Goal: Task Accomplishment & Management: Use online tool/utility

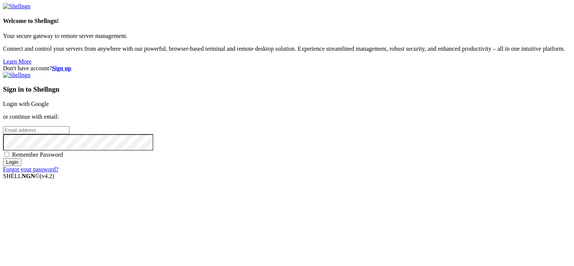
click at [49, 101] on link "Login with Google" at bounding box center [26, 104] width 46 height 6
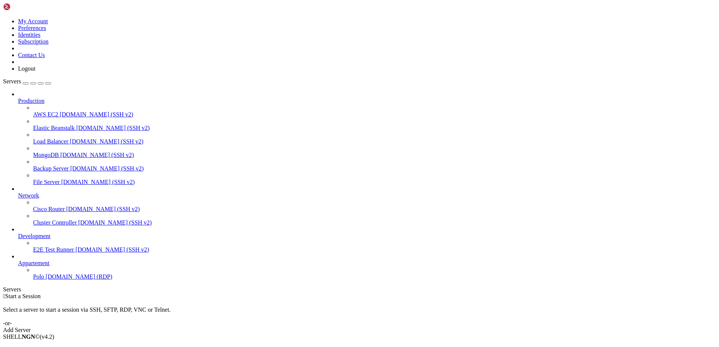
click at [45, 266] on span "[DOMAIN_NAME] (RDP)" at bounding box center [78, 277] width 67 height 6
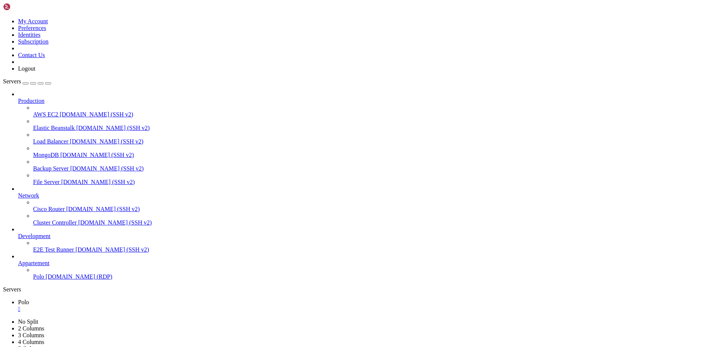
click at [45, 266] on span "[DOMAIN_NAME] (RDP)" at bounding box center [78, 277] width 67 height 6
click at [122, 266] on div "" at bounding box center [367, 309] width 698 height 7
click at [123, 266] on div "" at bounding box center [367, 309] width 698 height 7
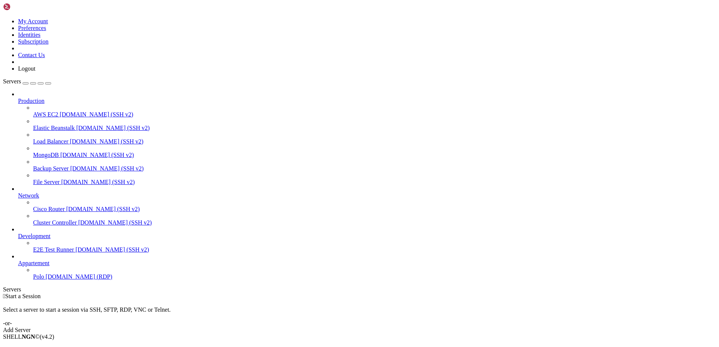
click at [45, 266] on span "[DOMAIN_NAME] (RDP)" at bounding box center [78, 277] width 67 height 6
click at [44, 280] on span "Polo" at bounding box center [38, 277] width 11 height 6
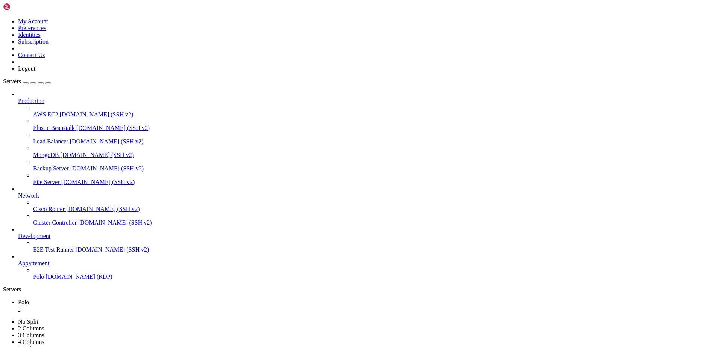
click at [48, 83] on icon "button" at bounding box center [48, 83] width 0 height 0
drag, startPoint x: 480, startPoint y: 669, endPoint x: 489, endPoint y: 711, distance: 42.7
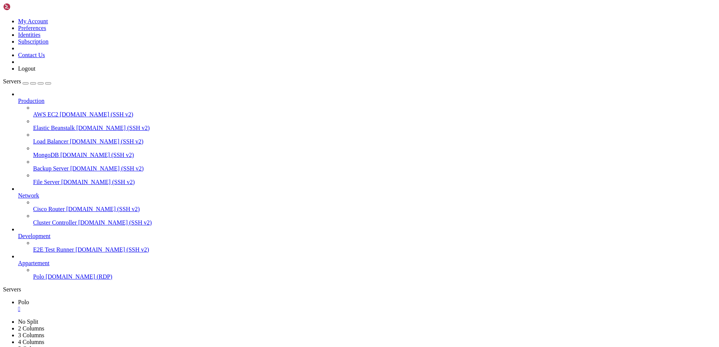
click at [5, 286] on div "Servers" at bounding box center [359, 289] width 713 height 7
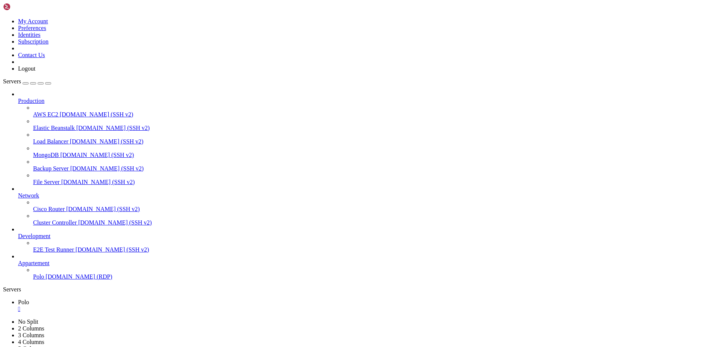
click at [26, 83] on div "button" at bounding box center [26, 83] width 0 height 0
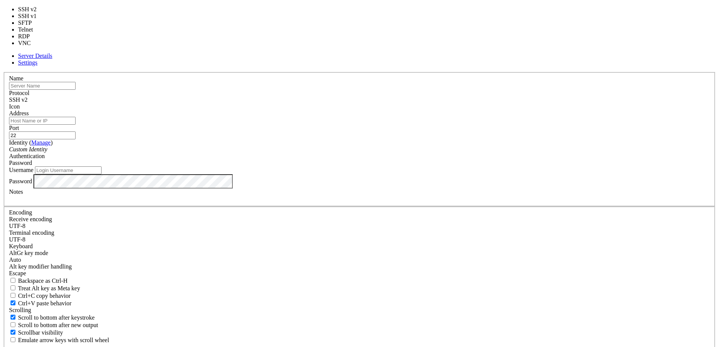
click at [27, 102] on span "SSH v2" at bounding box center [18, 100] width 18 height 6
click at [3, 72] on icon at bounding box center [3, 72] width 0 height 0
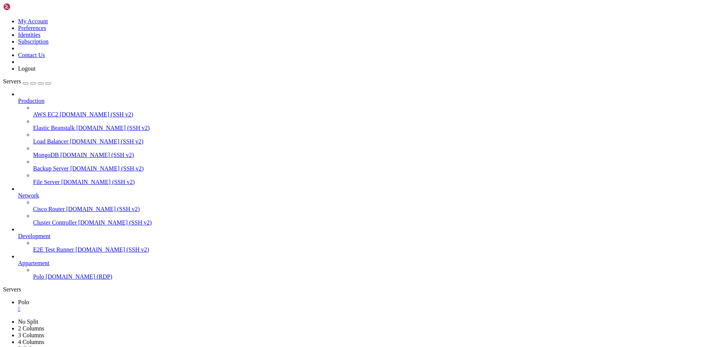
drag, startPoint x: 491, startPoint y: 644, endPoint x: 522, endPoint y: 645, distance: 30.5
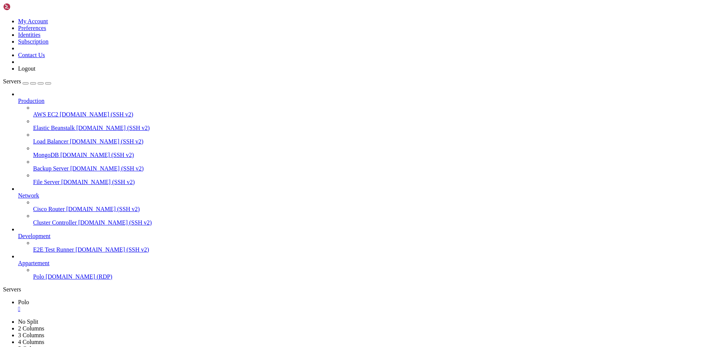
drag, startPoint x: 142, startPoint y: 501, endPoint x: 58, endPoint y: 499, distance: 84.6
drag, startPoint x: 141, startPoint y: 480, endPoint x: 79, endPoint y: 479, distance: 62.0
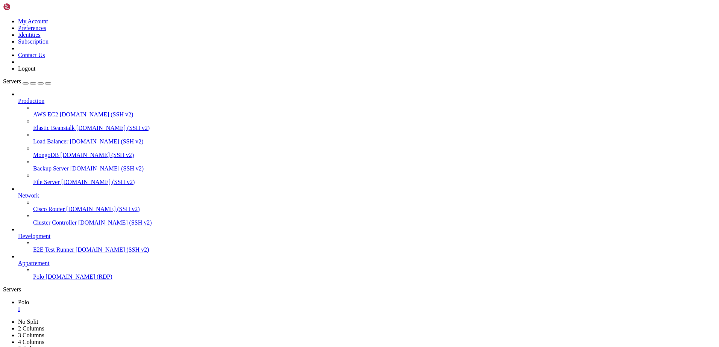
click at [48, 83] on icon "button" at bounding box center [48, 83] width 0 height 0
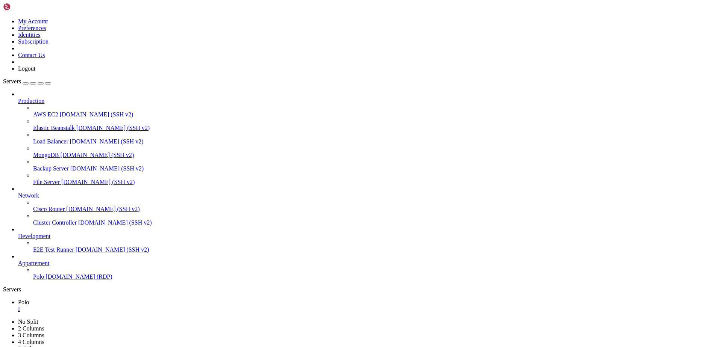
drag, startPoint x: 270, startPoint y: 667, endPoint x: 218, endPoint y: 667, distance: 52.6
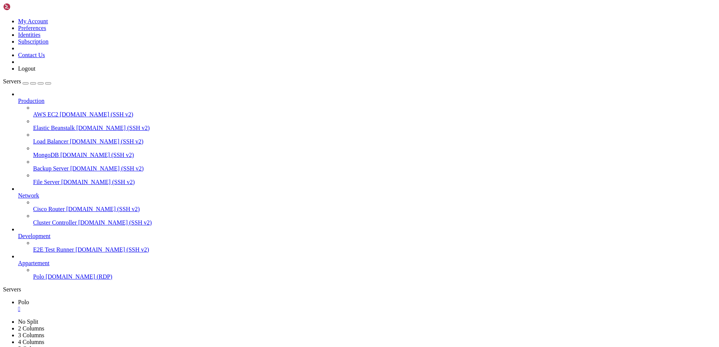
drag, startPoint x: 367, startPoint y: 517, endPoint x: 418, endPoint y: 515, distance: 51.2
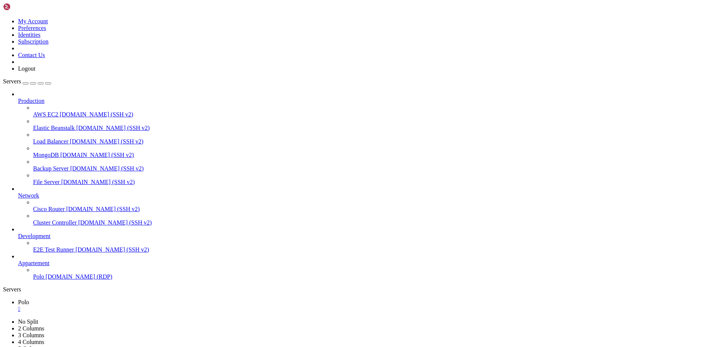
drag, startPoint x: 128, startPoint y: 504, endPoint x: 123, endPoint y: 504, distance: 4.9
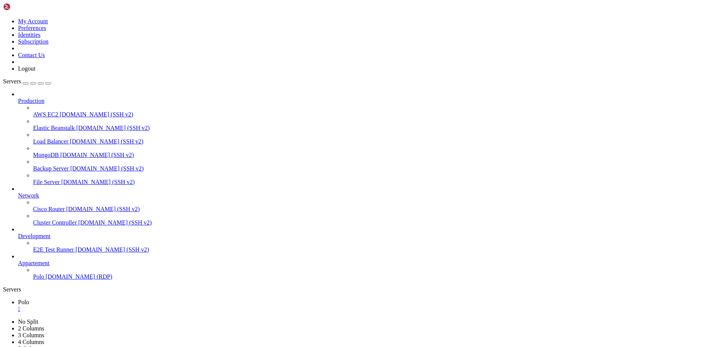
drag, startPoint x: 128, startPoint y: 517, endPoint x: 124, endPoint y: 518, distance: 3.8
